Goal: Information Seeking & Learning: Learn about a topic

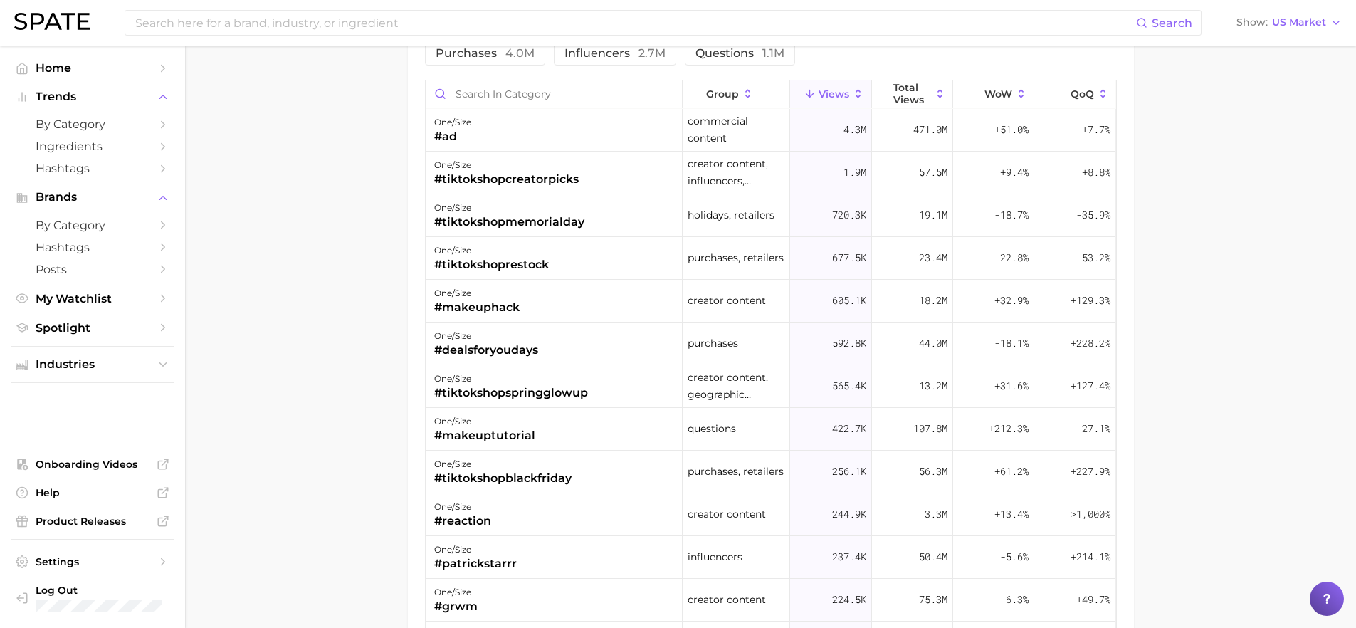
scroll to position [614, 0]
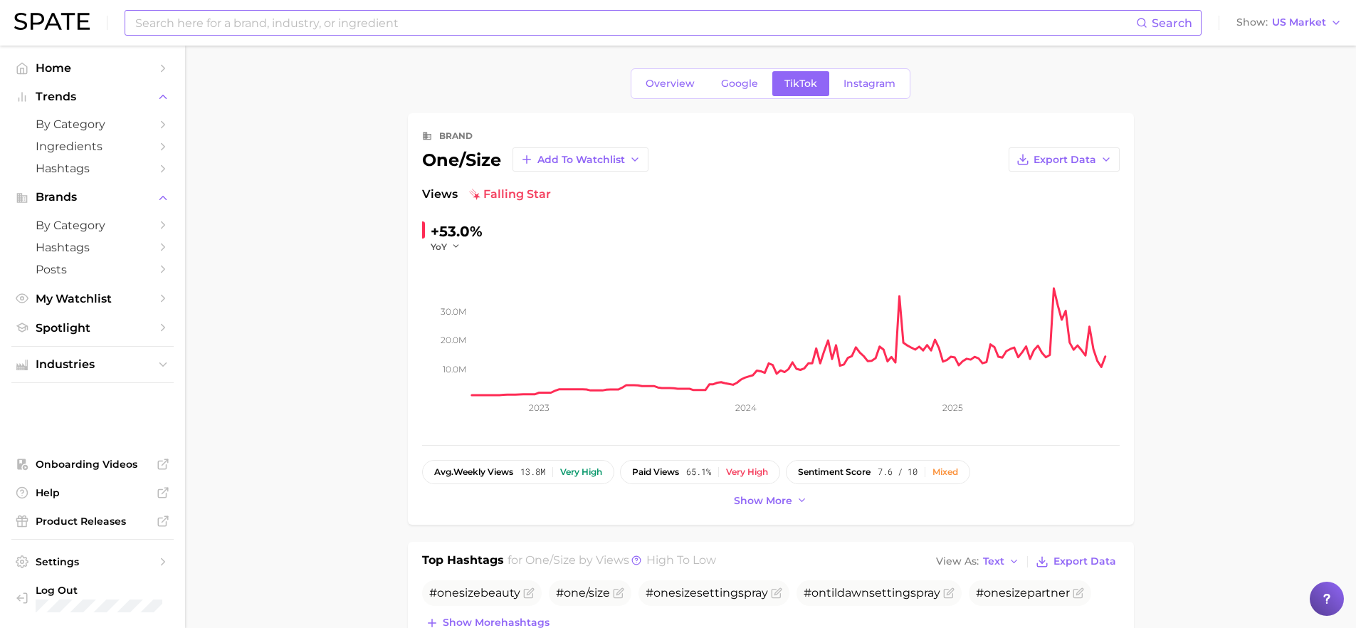
click at [233, 22] on input at bounding box center [635, 23] width 1002 height 24
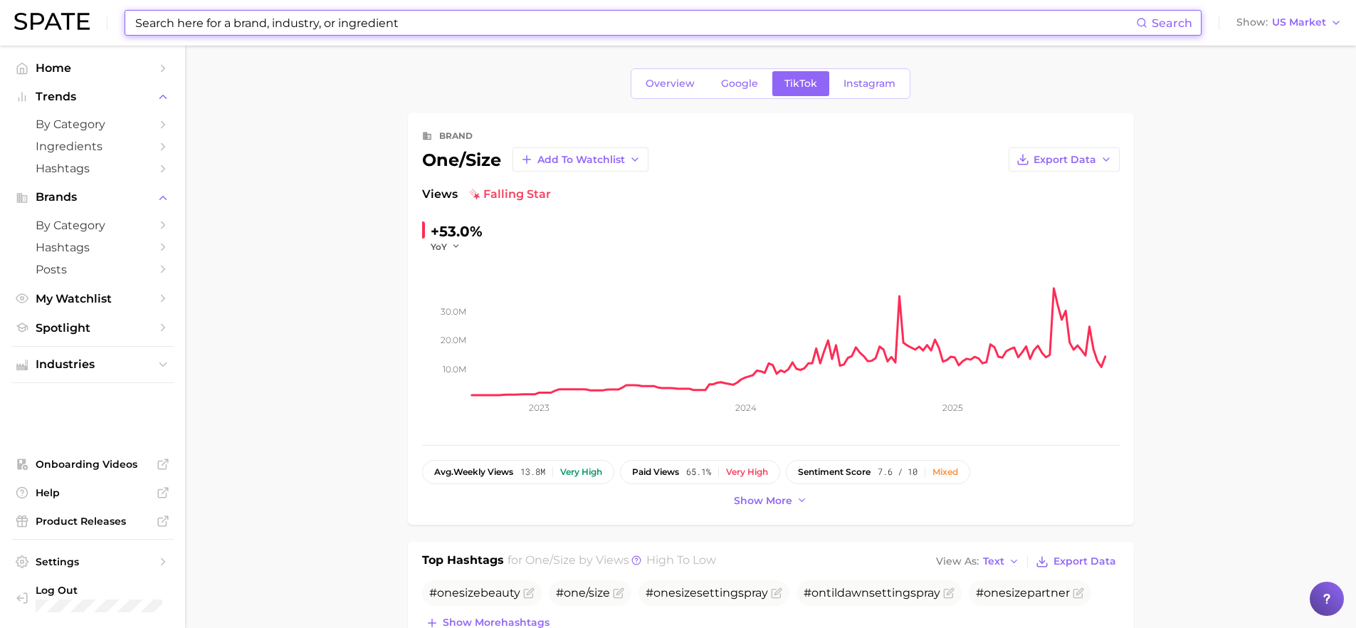
type input "l"
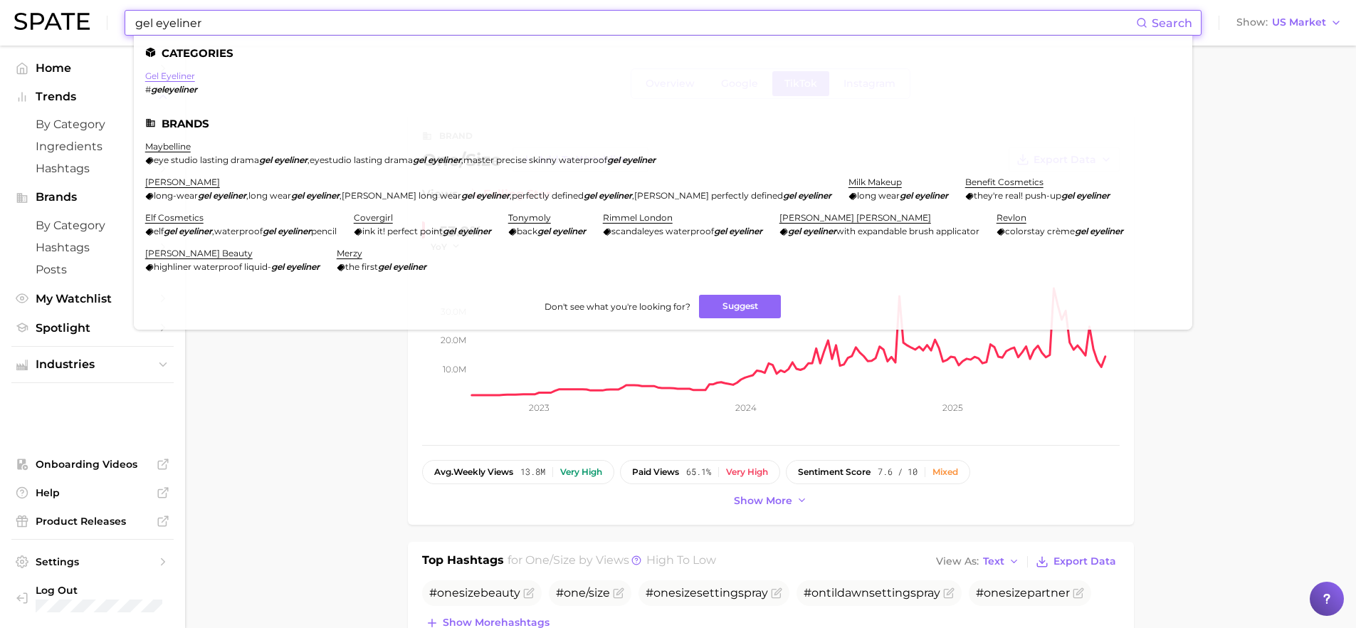
type input "gel eyeliner"
click at [178, 79] on link "gel eyeliner" at bounding box center [170, 75] width 50 height 11
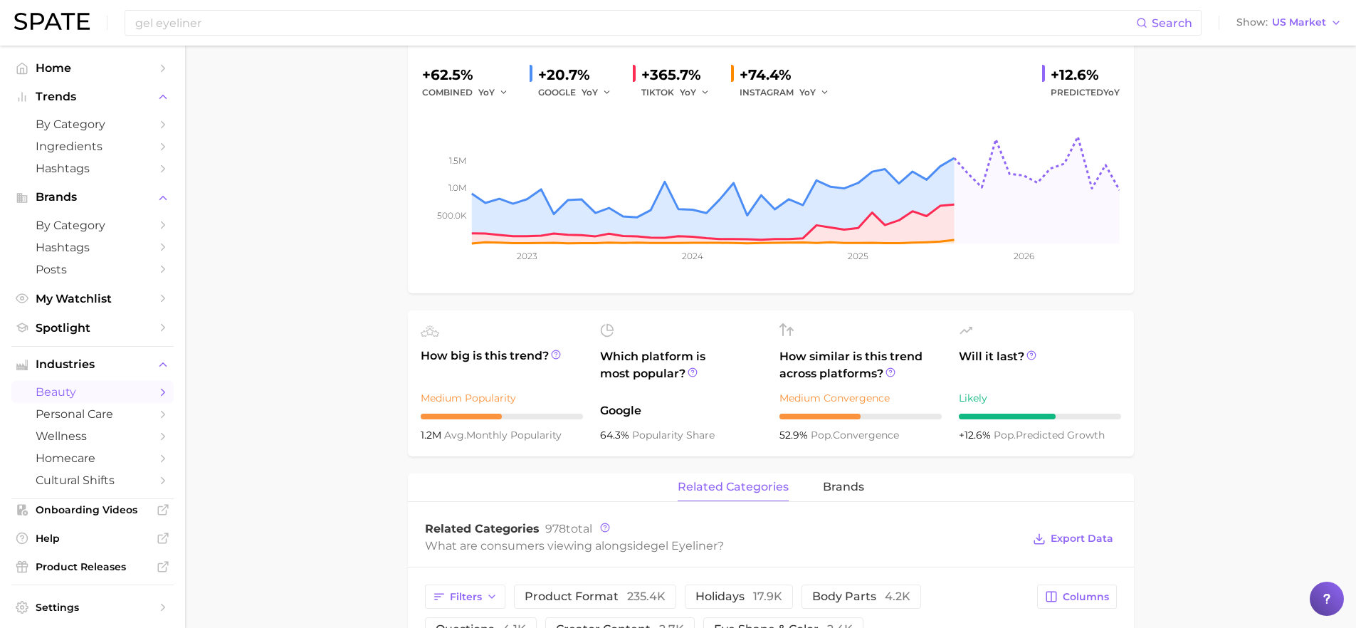
scroll to position [154, 0]
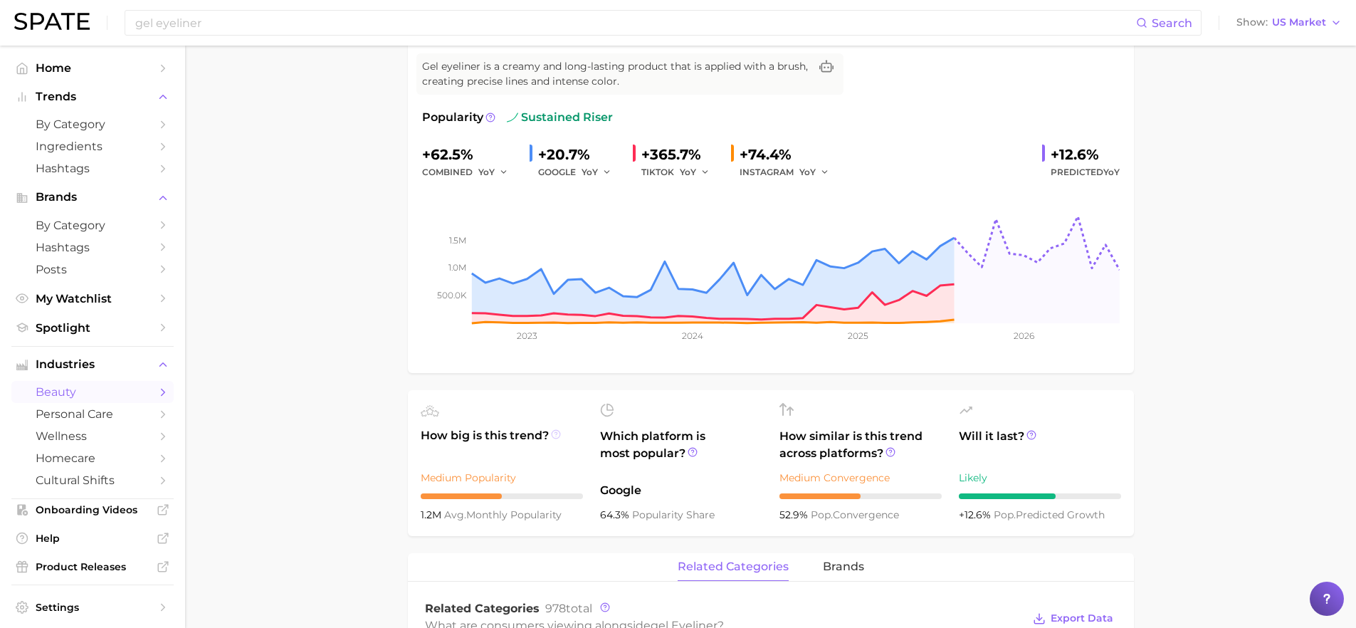
click at [556, 433] on icon at bounding box center [556, 433] width 2 height 3
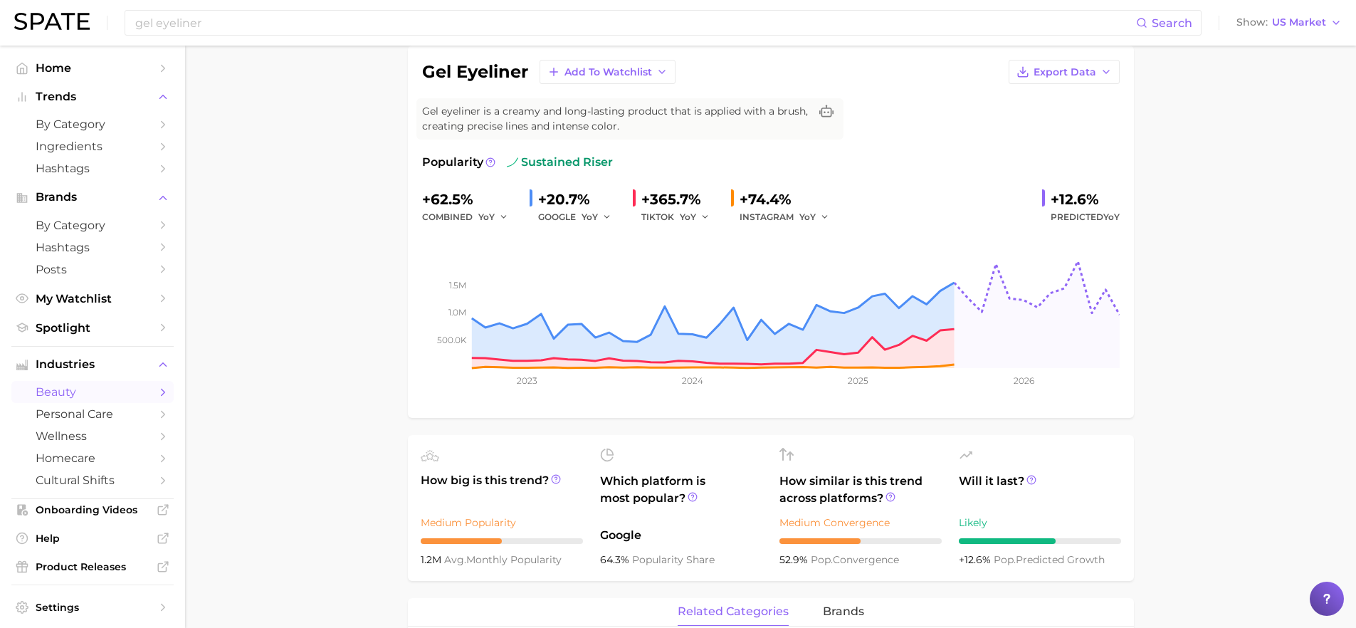
scroll to position [0, 0]
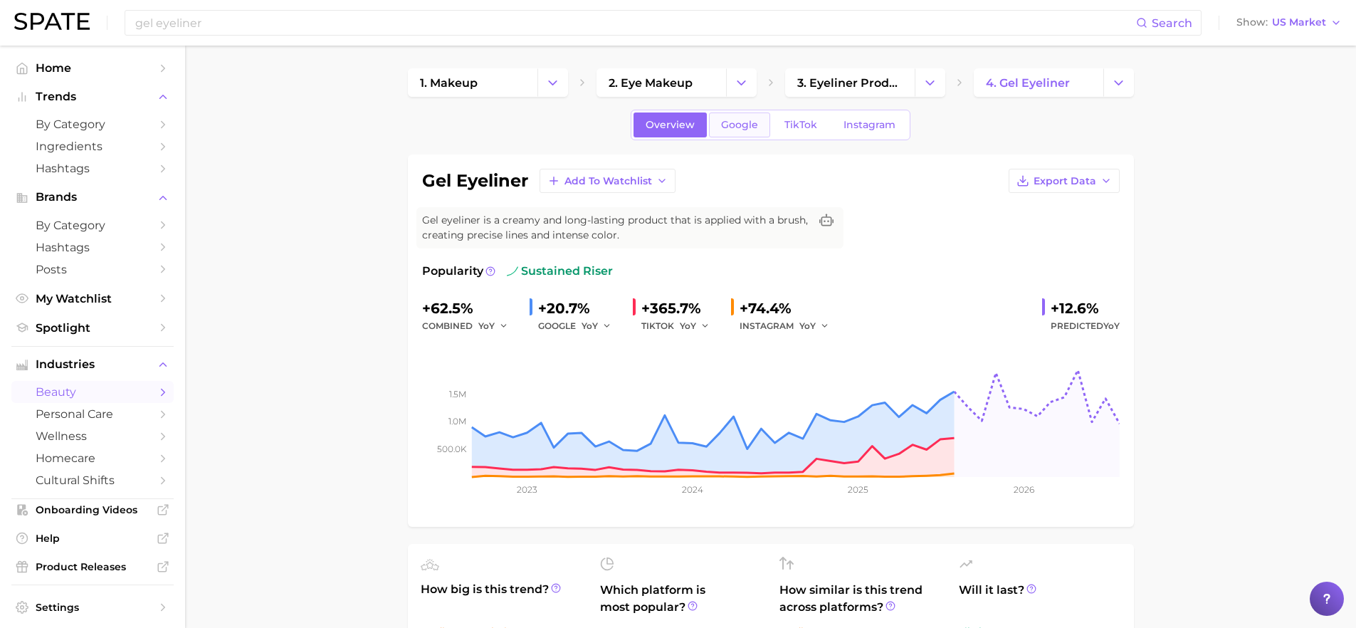
click at [737, 121] on span "Google" at bounding box center [739, 125] width 37 height 12
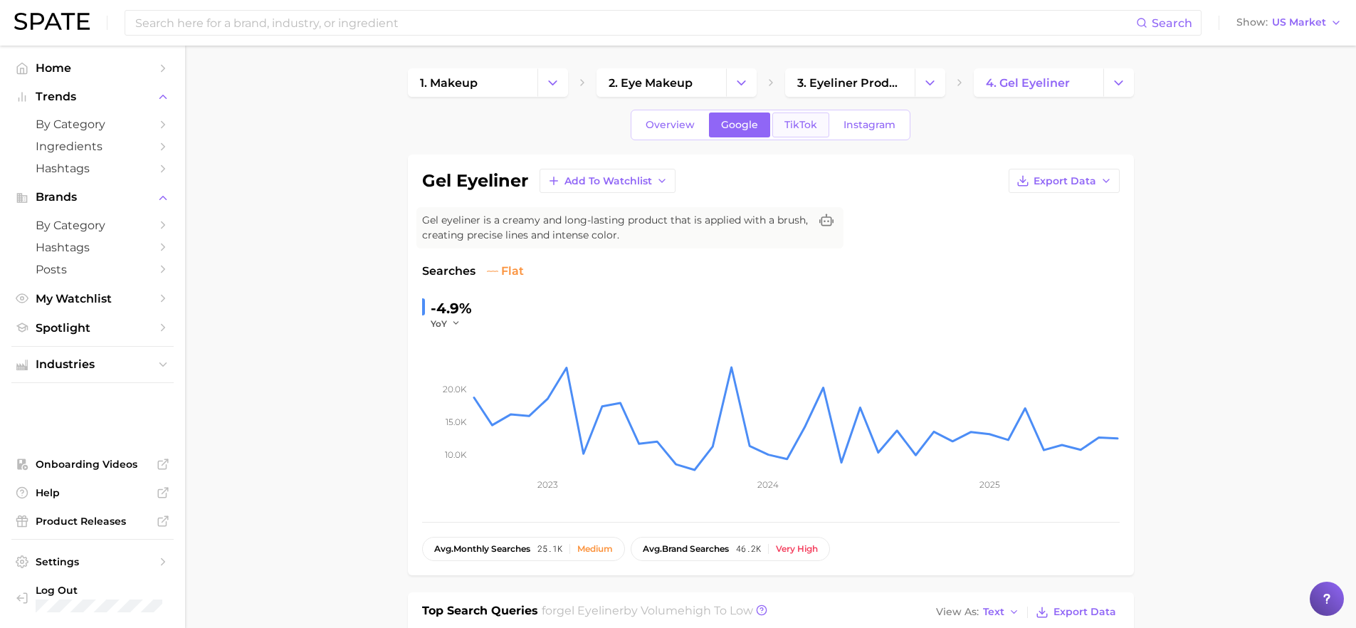
click at [819, 114] on link "TikTok" at bounding box center [800, 124] width 57 height 25
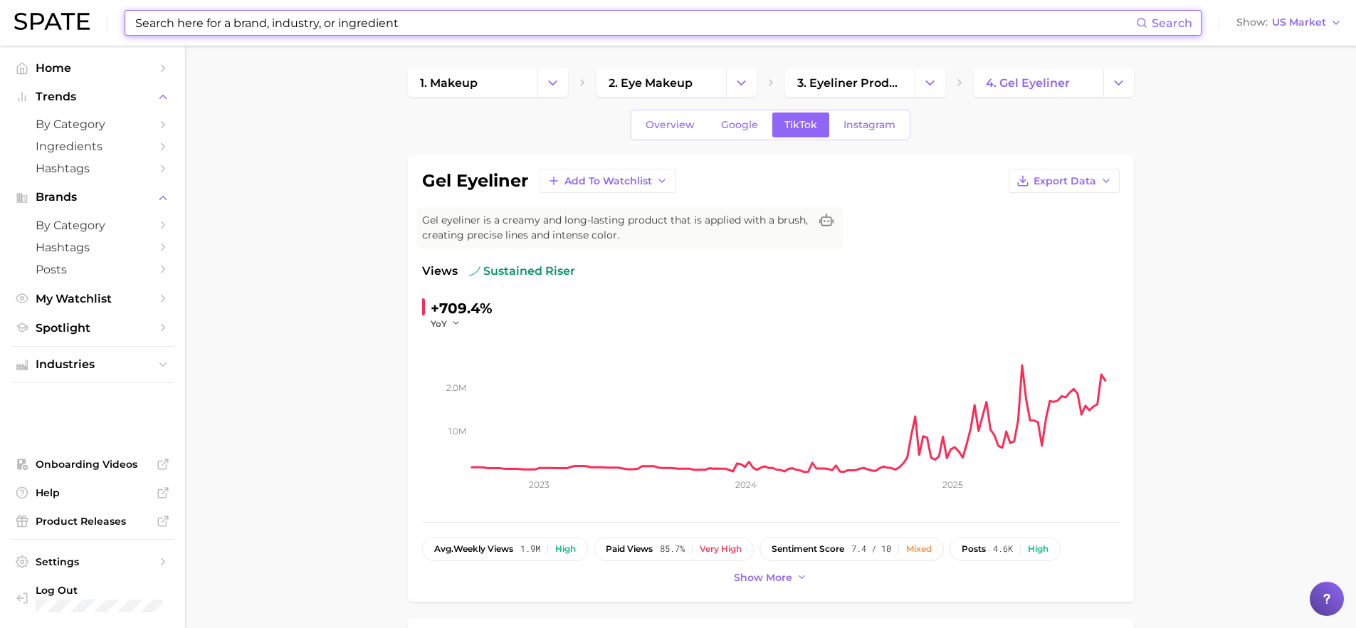
click at [388, 26] on input at bounding box center [635, 23] width 1002 height 24
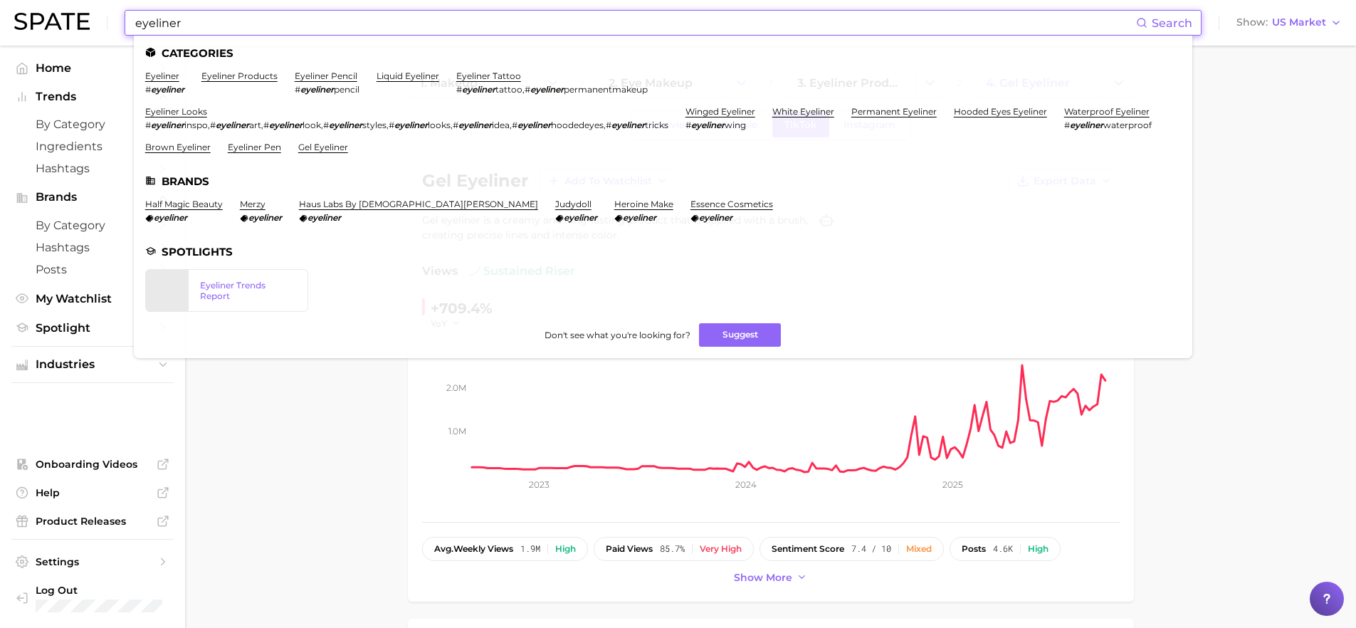
type input "eyeliner"
click at [162, 75] on link "eyeliner" at bounding box center [162, 75] width 34 height 11
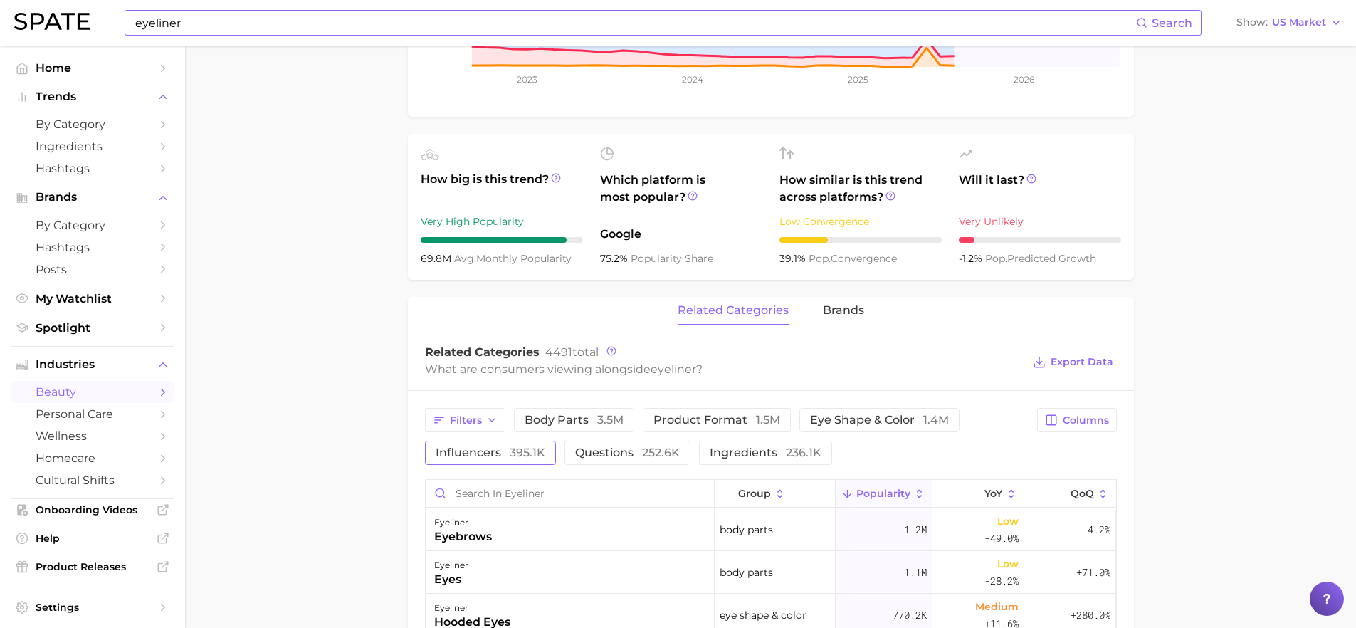
scroll to position [695, 0]
